Goal: Information Seeking & Learning: Learn about a topic

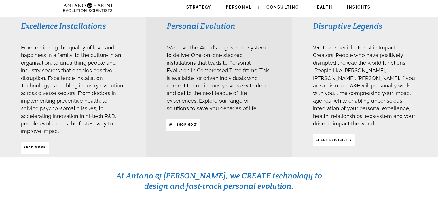
scroll to position [151, 0]
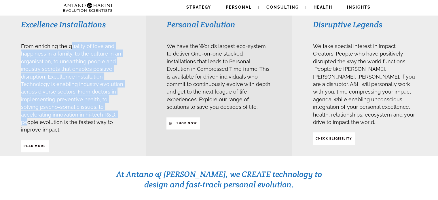
drag, startPoint x: 71, startPoint y: 48, endPoint x: 90, endPoint y: 111, distance: 65.5
click at [90, 111] on span "From enriching the quality of love and happiness in a family, to the culture in…" at bounding box center [72, 87] width 102 height 94
click at [81, 86] on span "From enriching the quality of love and happiness in a family, to the culture in…" at bounding box center [72, 87] width 102 height 94
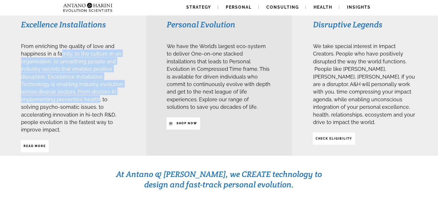
drag, startPoint x: 61, startPoint y: 53, endPoint x: 98, endPoint y: 97, distance: 57.2
click at [98, 97] on span "From enriching the quality of love and happiness in a family, to the culture in…" at bounding box center [72, 88] width 102 height 90
click at [102, 80] on span "From enriching the quality of love and happiness in a family, to the culture in…" at bounding box center [72, 88] width 102 height 90
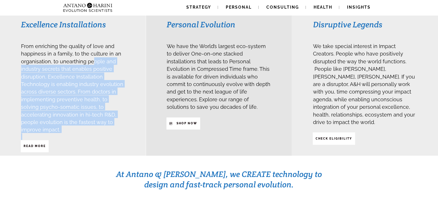
drag, startPoint x: 92, startPoint y: 59, endPoint x: 115, endPoint y: 125, distance: 70.1
click at [115, 125] on div "From enriching the quality of love and happiness in a family, to the culture in…" at bounding box center [73, 91] width 104 height 98
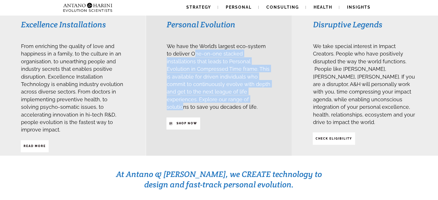
drag, startPoint x: 187, startPoint y: 51, endPoint x: 212, endPoint y: 95, distance: 50.7
click at [212, 95] on span "We have the World’s largest eco-system to deliver One-on-one stacked installati…" at bounding box center [219, 76] width 104 height 67
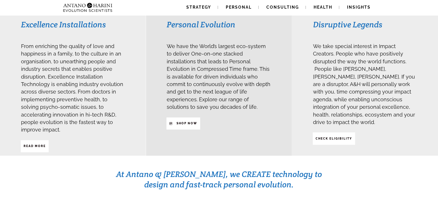
click at [229, 48] on span "We have the World’s largest eco-system to deliver One-on-one stacked installati…" at bounding box center [219, 75] width 104 height 71
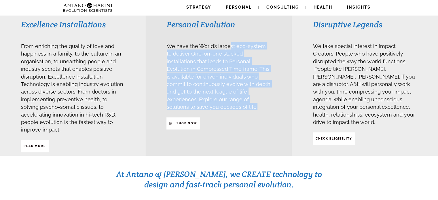
drag, startPoint x: 229, startPoint y: 48, endPoint x: 211, endPoint y: 103, distance: 57.5
click at [211, 103] on h3 "We have the World’s largest eco-system to deliver One-on-one stacked installati…" at bounding box center [219, 76] width 104 height 69
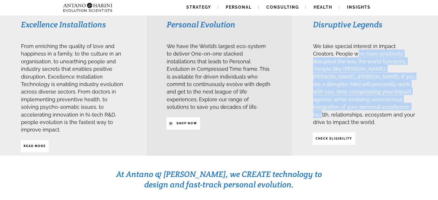
drag, startPoint x: 333, startPoint y: 54, endPoint x: 355, endPoint y: 103, distance: 53.5
click at [355, 103] on span "We take special interest in Impact Creators. People who have positively disrupt…" at bounding box center [364, 84] width 102 height 82
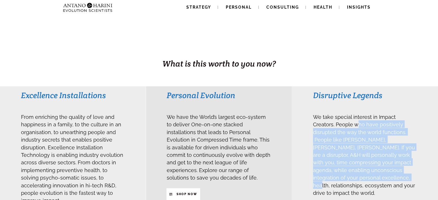
scroll to position [0, 0]
